Goal: Task Accomplishment & Management: Manage account settings

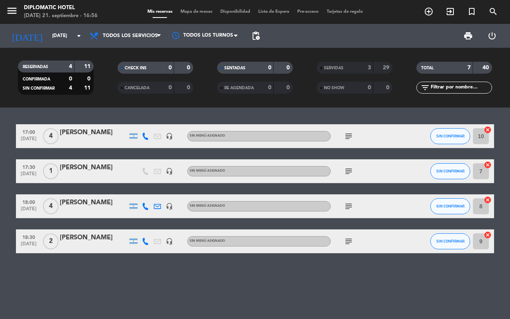
click at [346, 136] on icon "subject" at bounding box center [349, 136] width 10 height 10
click at [348, 171] on icon "subject" at bounding box center [349, 171] width 10 height 10
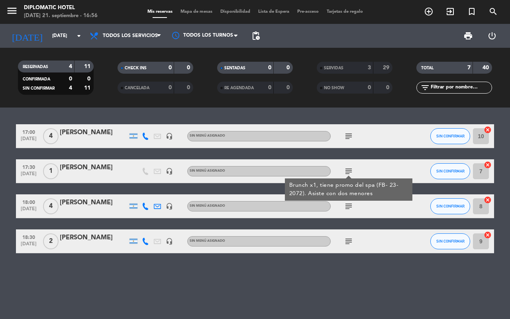
click at [347, 206] on icon "subject" at bounding box center [349, 206] width 10 height 10
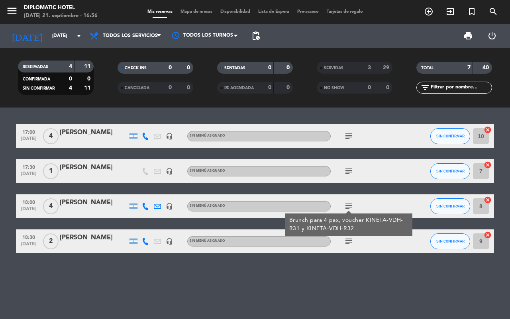
click at [349, 241] on icon "subject" at bounding box center [349, 241] width 10 height 10
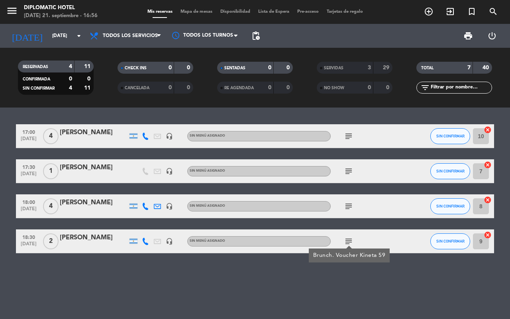
click at [293, 281] on div "17:00 [DATE] 4 [PERSON_NAME] headset_mic Sin menú asignado subject SIN CONFIRMA…" at bounding box center [255, 212] width 510 height 211
click at [352, 136] on icon "subject" at bounding box center [349, 136] width 10 height 10
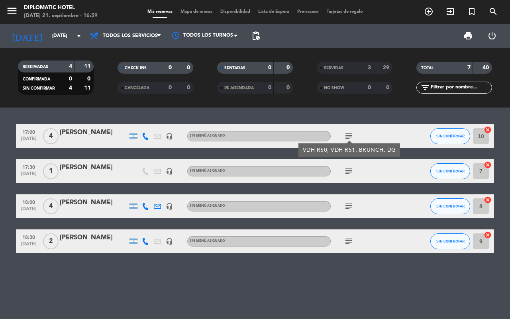
click at [385, 129] on div "subject VDH R50, VDH R51, BRUNCH. DG" at bounding box center [366, 135] width 72 height 23
click at [350, 205] on icon "subject" at bounding box center [349, 206] width 10 height 10
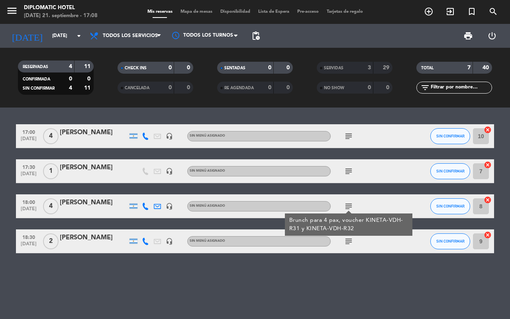
click at [348, 241] on icon "subject" at bounding box center [349, 241] width 10 height 10
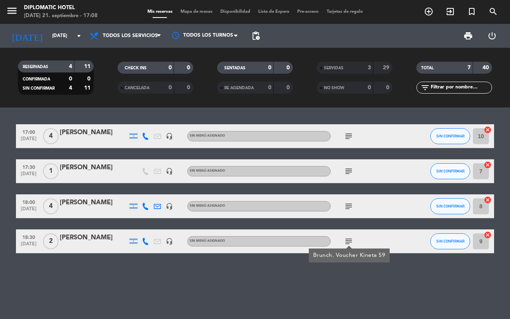
click at [347, 169] on icon "subject" at bounding box center [349, 171] width 10 height 10
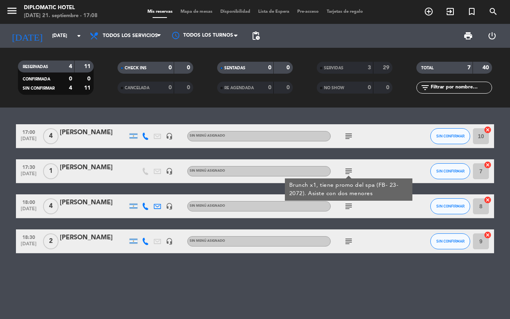
click at [348, 134] on icon "subject" at bounding box center [349, 136] width 10 height 10
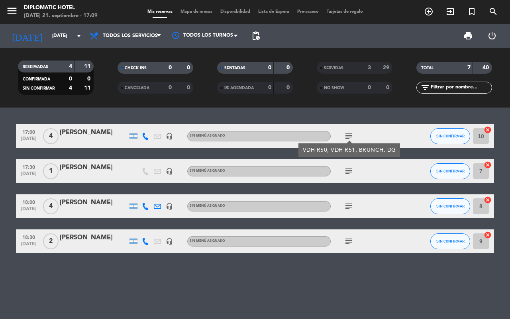
click at [352, 172] on icon "subject" at bounding box center [349, 171] width 10 height 10
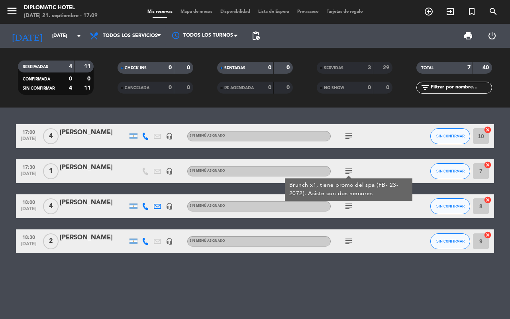
click at [349, 208] on icon "subject" at bounding box center [349, 206] width 10 height 10
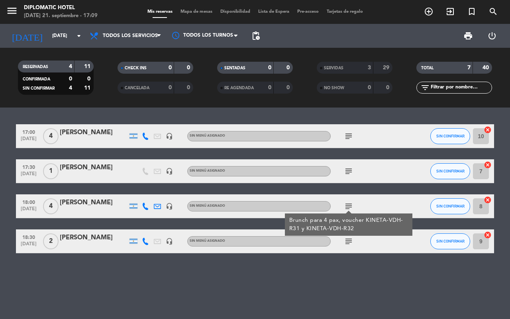
click at [352, 133] on icon "subject" at bounding box center [349, 136] width 10 height 10
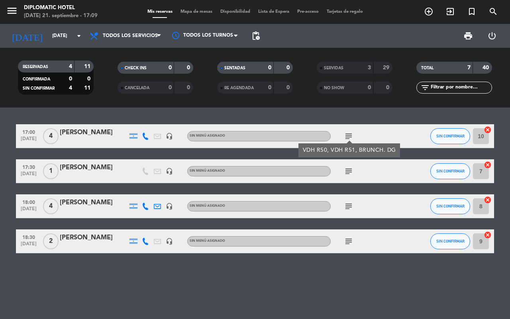
click at [351, 168] on icon "subject" at bounding box center [349, 171] width 10 height 10
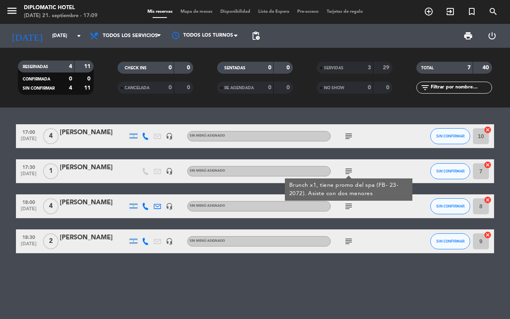
click at [344, 209] on icon "subject" at bounding box center [349, 206] width 10 height 10
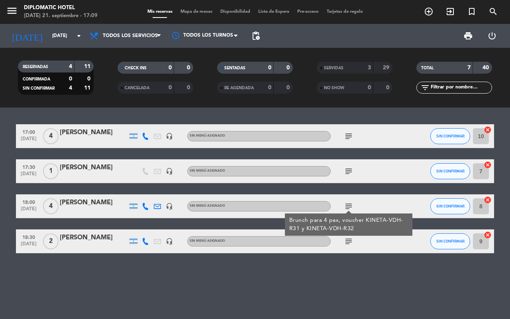
click at [347, 240] on icon "subject" at bounding box center [349, 241] width 10 height 10
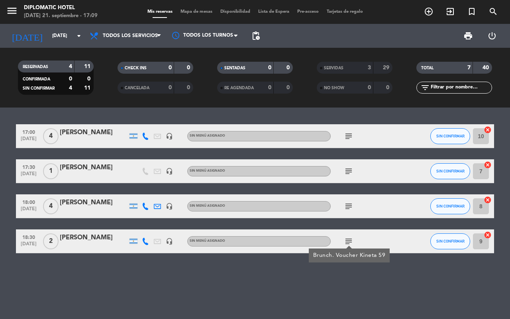
click at [303, 271] on div "17:00 [DATE] 4 [PERSON_NAME] headset_mic Sin menú asignado subject SIN CONFIRMA…" at bounding box center [255, 212] width 510 height 211
click at [448, 138] on span "SIN CONFIRMAR" at bounding box center [450, 136] width 28 height 4
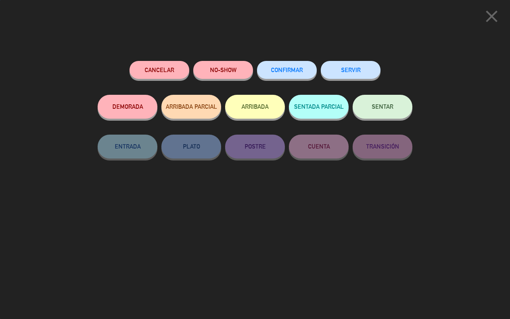
click at [391, 102] on button "SENTAR" at bounding box center [382, 107] width 60 height 24
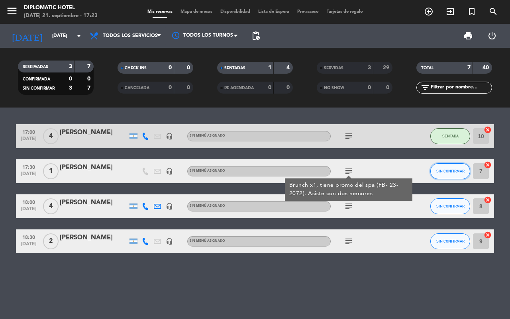
click at [447, 167] on button "SIN CONFIRMAR" at bounding box center [450, 171] width 40 height 16
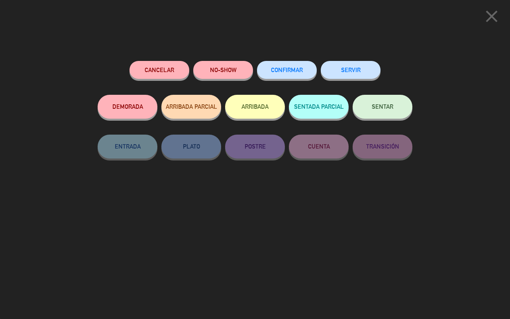
click at [376, 114] on button "SENTAR" at bounding box center [382, 107] width 60 height 24
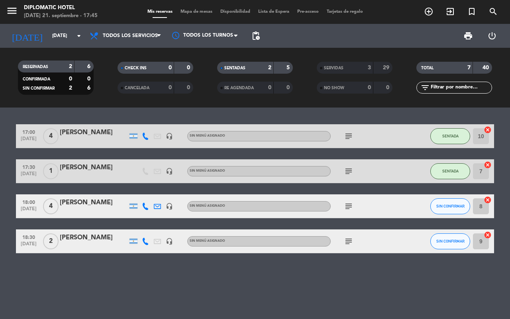
click at [346, 138] on icon "subject" at bounding box center [349, 136] width 10 height 10
click at [249, 282] on div "17:00 [DATE] 4 [PERSON_NAME] headset_mic Sin menú asignado subject VDH R50, VDH…" at bounding box center [255, 212] width 510 height 211
click at [342, 203] on span "subject" at bounding box center [348, 206] width 12 height 10
click at [346, 204] on icon "subject" at bounding box center [349, 206] width 10 height 10
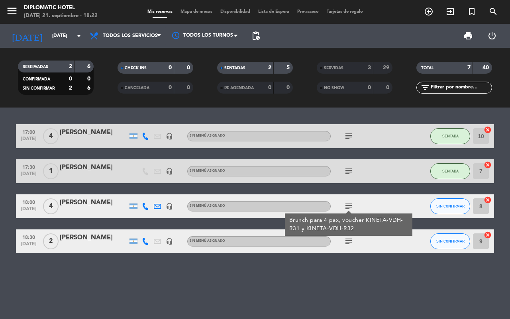
click at [351, 172] on icon "subject" at bounding box center [349, 171] width 10 height 10
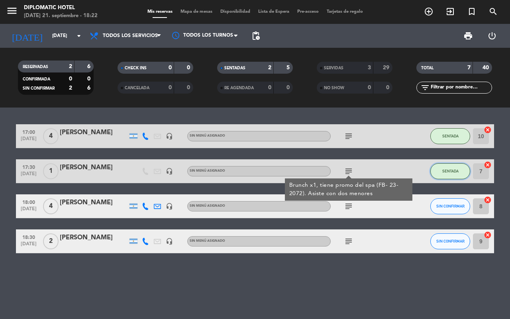
click at [445, 173] on span "SENTADA" at bounding box center [450, 171] width 16 height 4
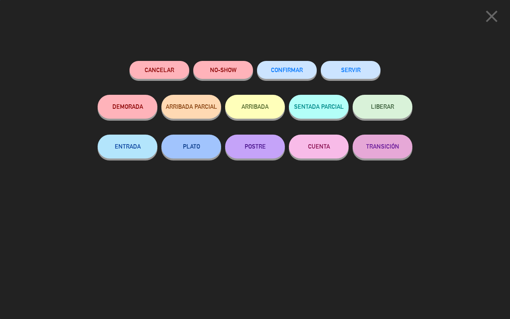
click at [356, 74] on button "SERVIR" at bounding box center [350, 70] width 60 height 18
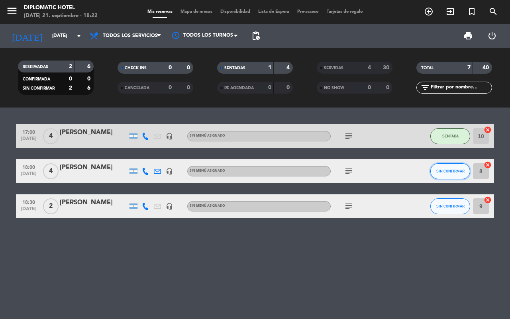
click at [445, 167] on button "SIN CONFIRMAR" at bounding box center [450, 171] width 40 height 16
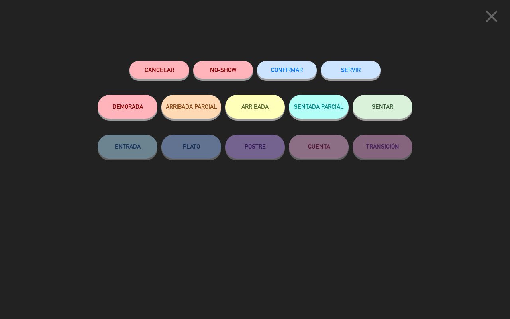
click at [379, 102] on button "SENTAR" at bounding box center [382, 107] width 60 height 24
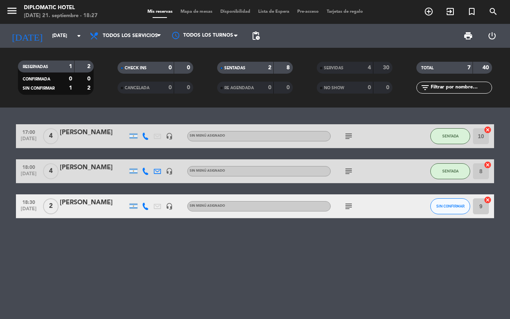
click at [349, 210] on icon "subject" at bounding box center [349, 206] width 10 height 10
